Goal: Task Accomplishment & Management: Complete application form

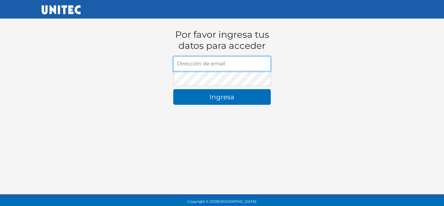
click at [191, 64] on input "Dirección de email" at bounding box center [222, 63] width 98 height 15
type input "[EMAIL_ADDRESS][DOMAIN_NAME]"
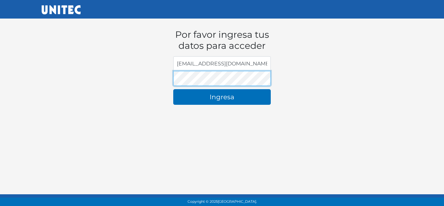
click at [173, 89] on button "Ingresa" at bounding box center [222, 97] width 98 height 16
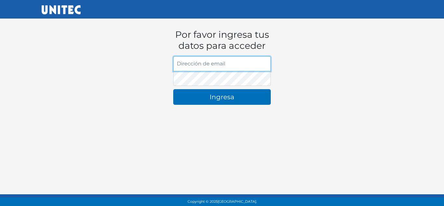
click at [193, 64] on input "Dirección de email" at bounding box center [222, 63] width 98 height 15
type input "[EMAIL_ADDRESS][DOMAIN_NAME]"
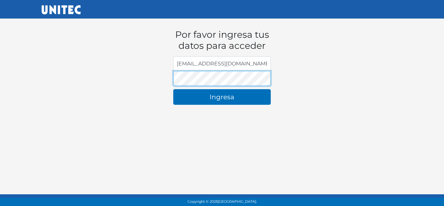
click at [173, 89] on button "Ingresa" at bounding box center [222, 97] width 98 height 16
